Goal: Information Seeking & Learning: Learn about a topic

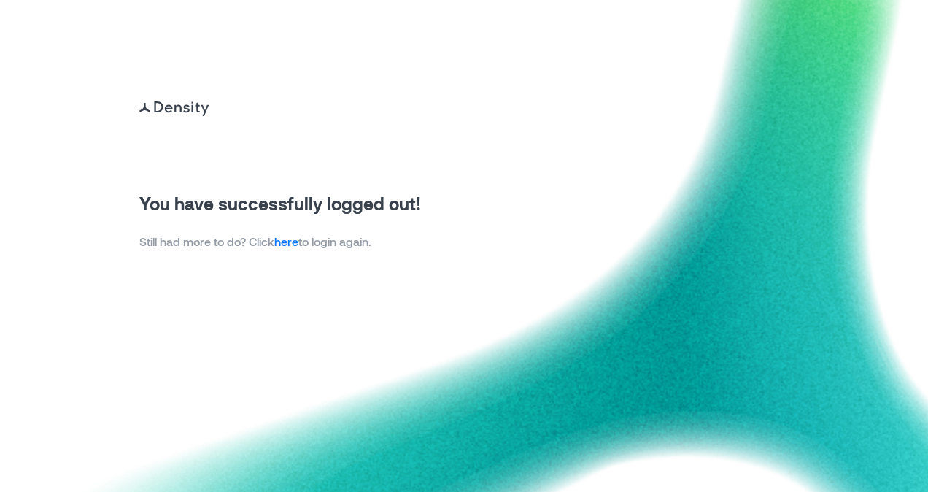
click at [287, 241] on link "here" at bounding box center [286, 241] width 24 height 14
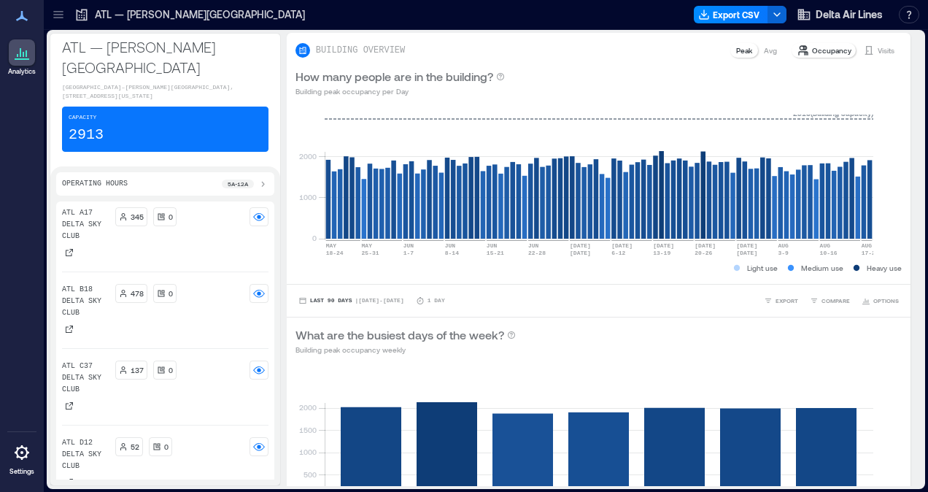
click at [69, 12] on div at bounding box center [58, 14] width 23 height 23
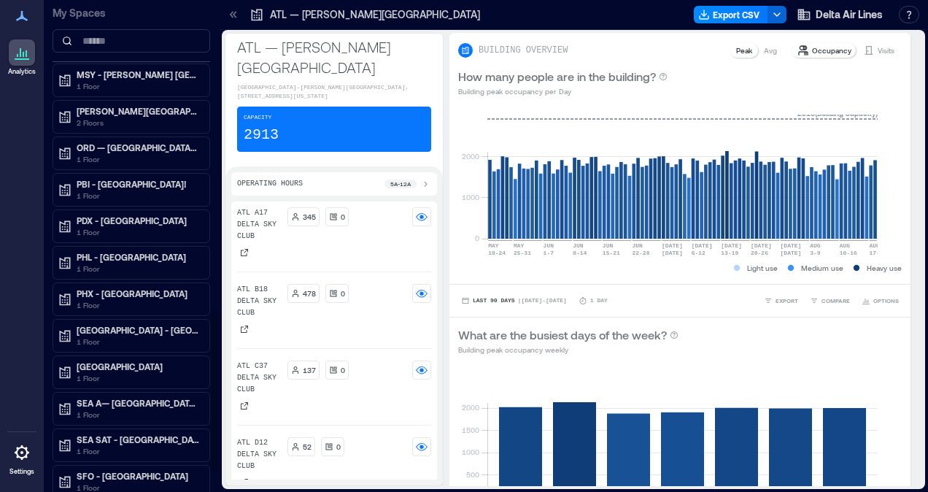
scroll to position [656, 0]
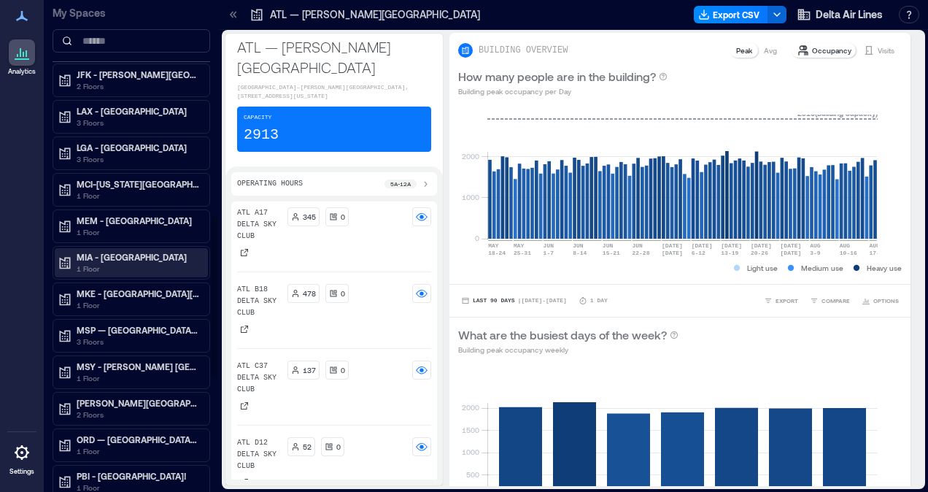
click at [126, 251] on p "MIA - [GEOGRAPHIC_DATA]" at bounding box center [138, 257] width 123 height 12
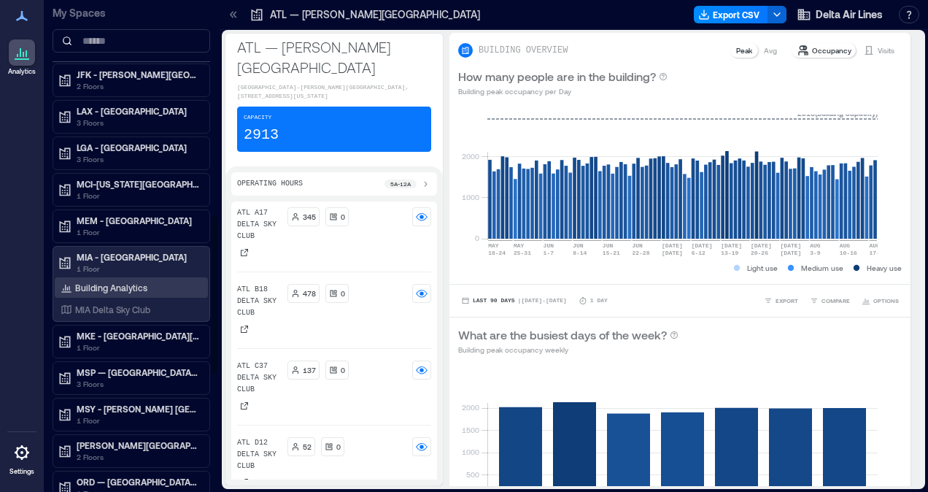
click at [105, 282] on p "Building Analytics" at bounding box center [111, 288] width 72 height 12
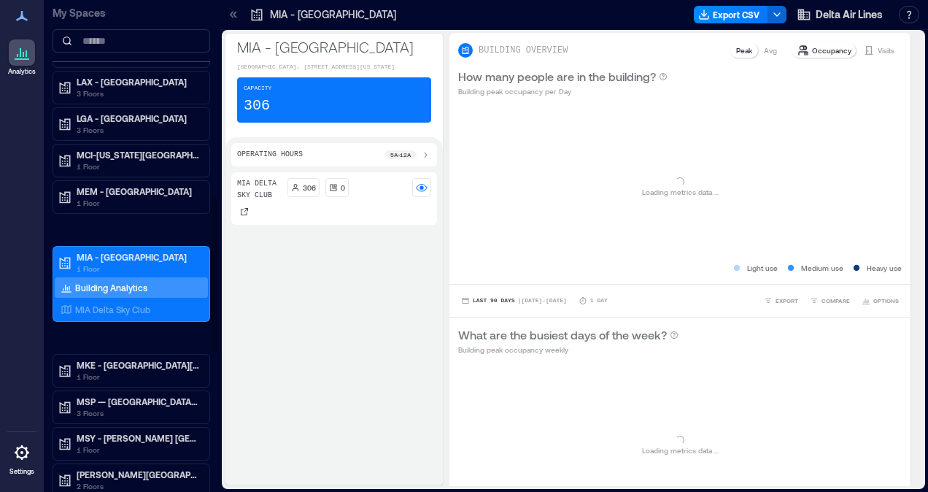
scroll to position [627, 0]
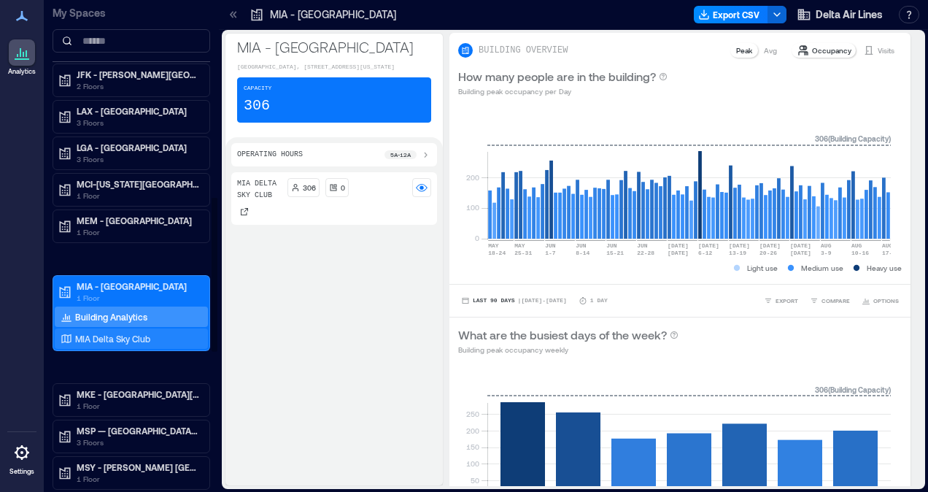
click at [128, 328] on div "MIA Delta Sky Club" at bounding box center [131, 338] width 153 height 20
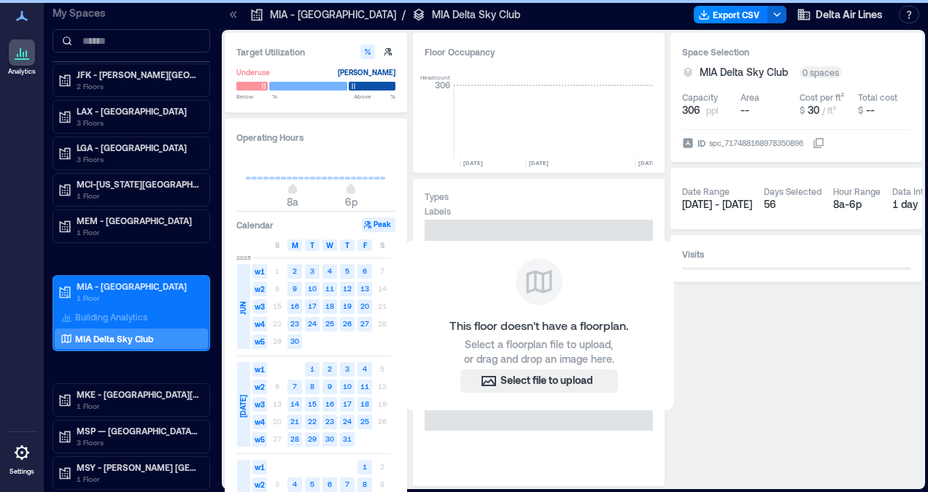
scroll to position [0, 7551]
click at [116, 311] on p "Building Analytics" at bounding box center [111, 317] width 72 height 12
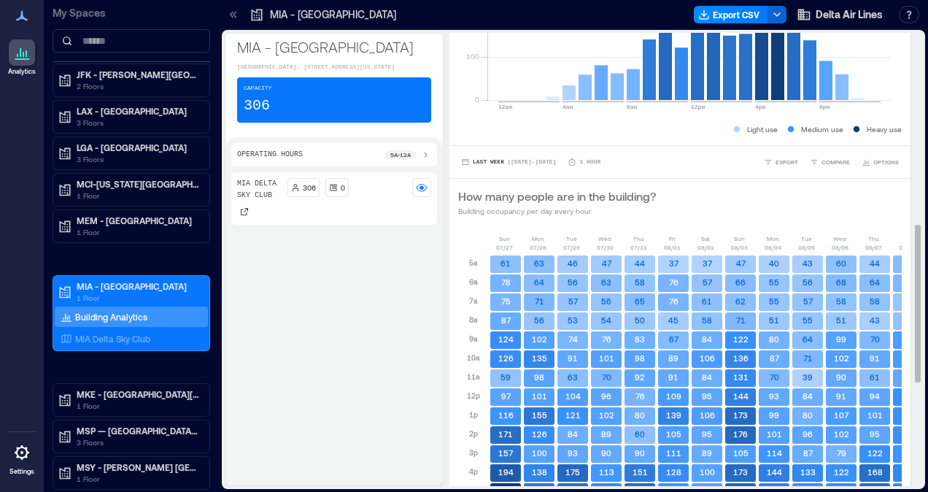
scroll to position [656, 0]
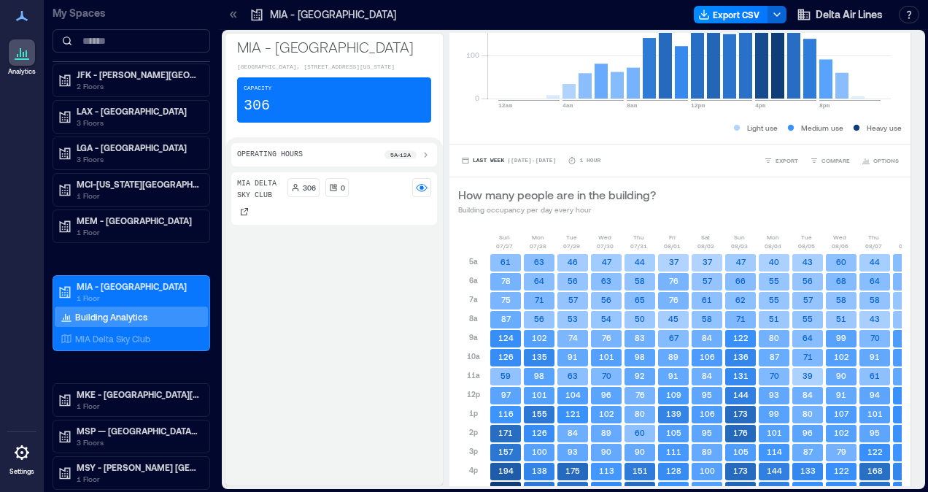
click at [232, 19] on icon at bounding box center [233, 14] width 15 height 15
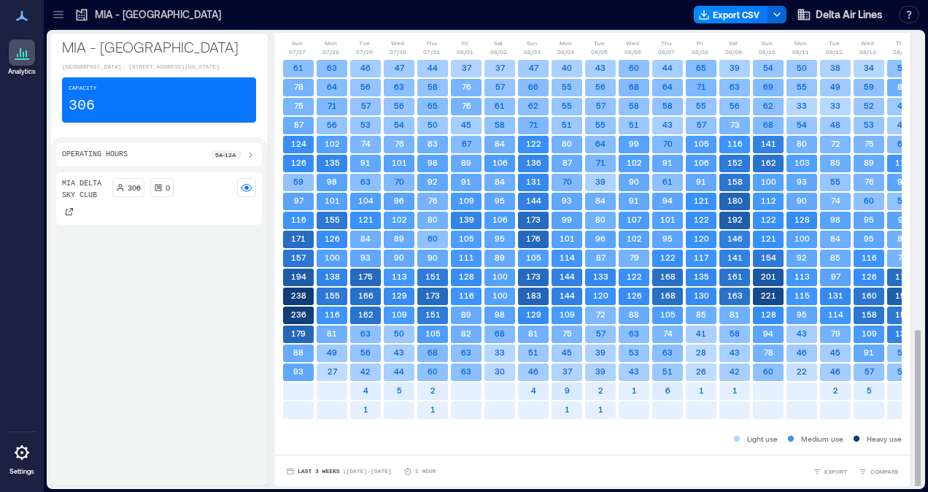
scroll to position [0, 0]
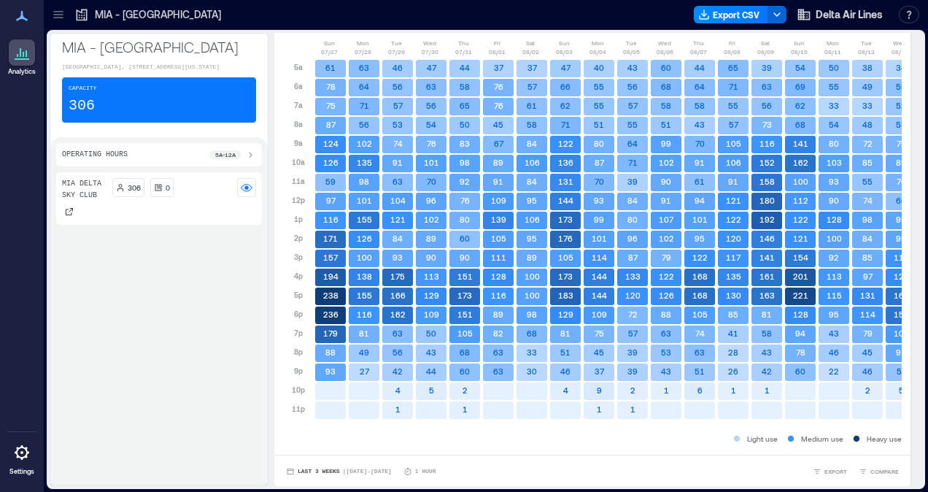
click at [193, 341] on div "MIA Delta Sky Club 306 0" at bounding box center [159, 325] width 206 height 307
